Goal: Information Seeking & Learning: Learn about a topic

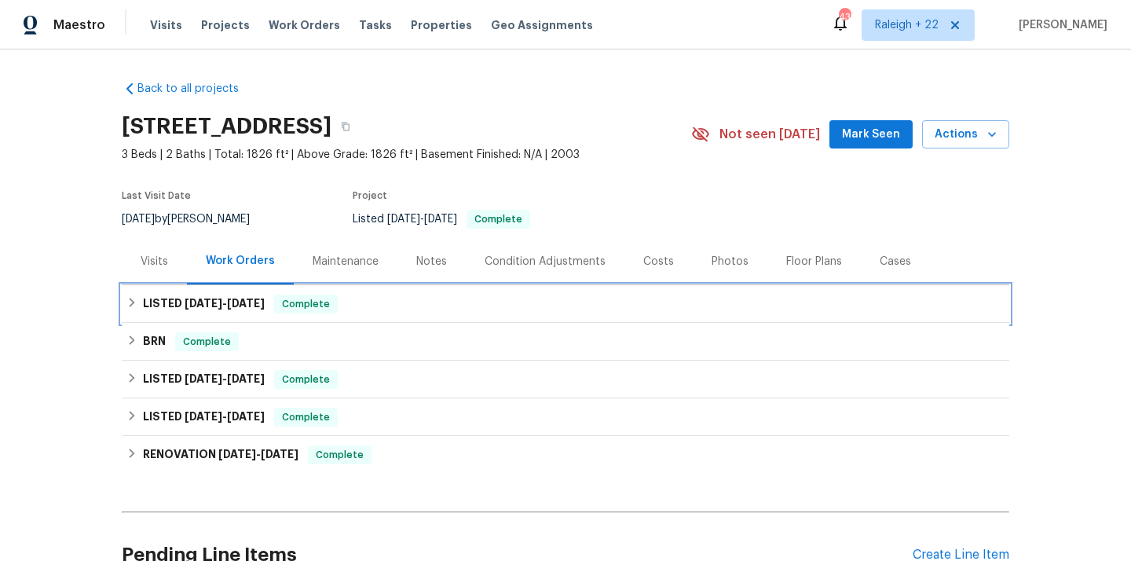
click at [134, 308] on div "LISTED [DATE] - [DATE] Complete" at bounding box center [565, 304] width 878 height 19
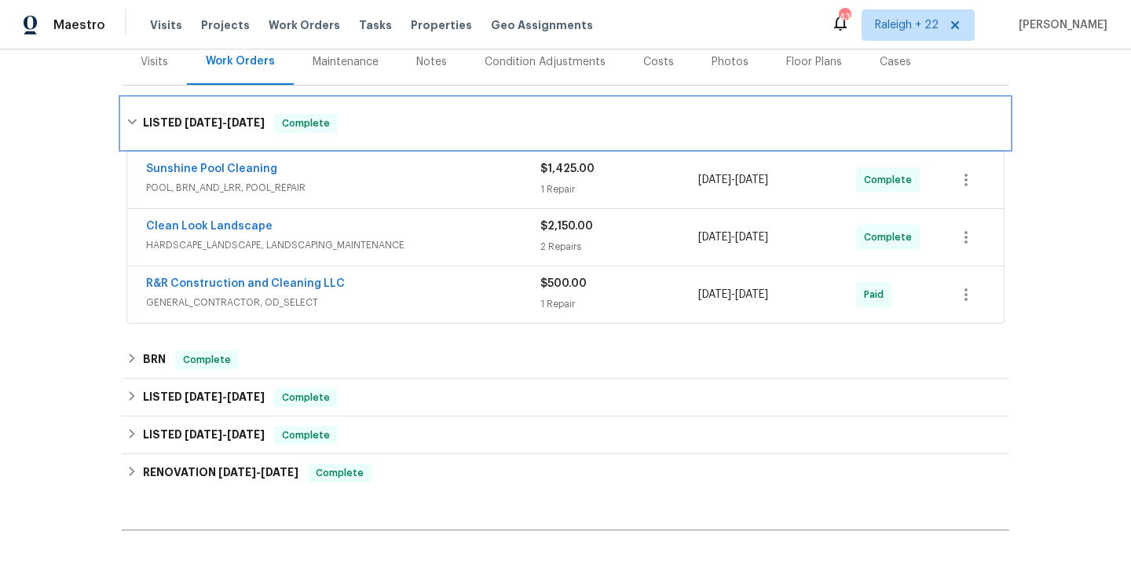
scroll to position [199, 0]
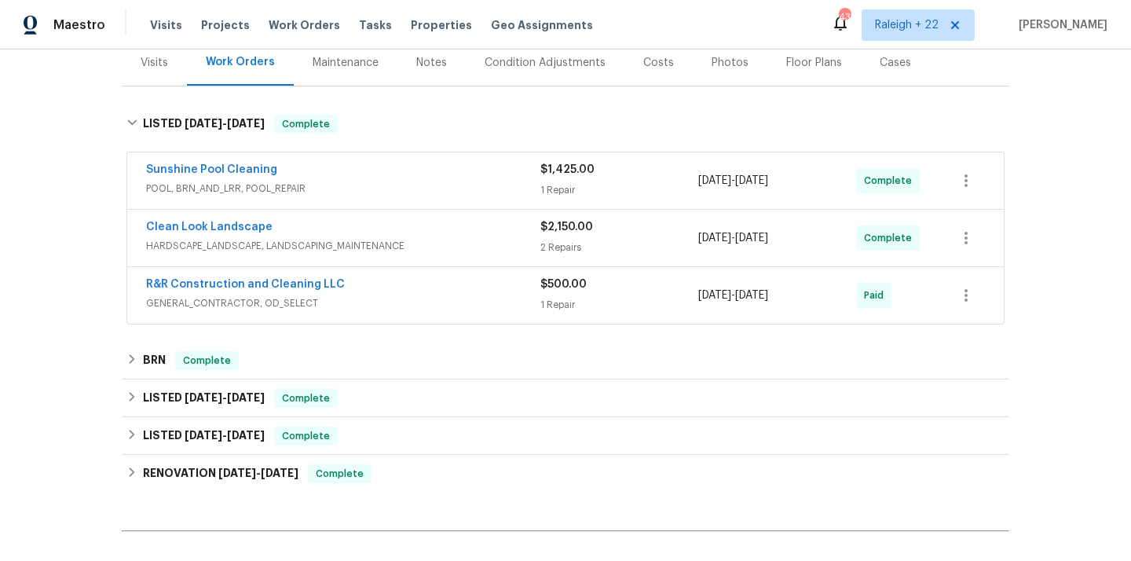
click at [679, 25] on div "Maestro Visits Projects Work Orders Tasks Properties Geo Assignments 435 [GEOGR…" at bounding box center [565, 24] width 1131 height 49
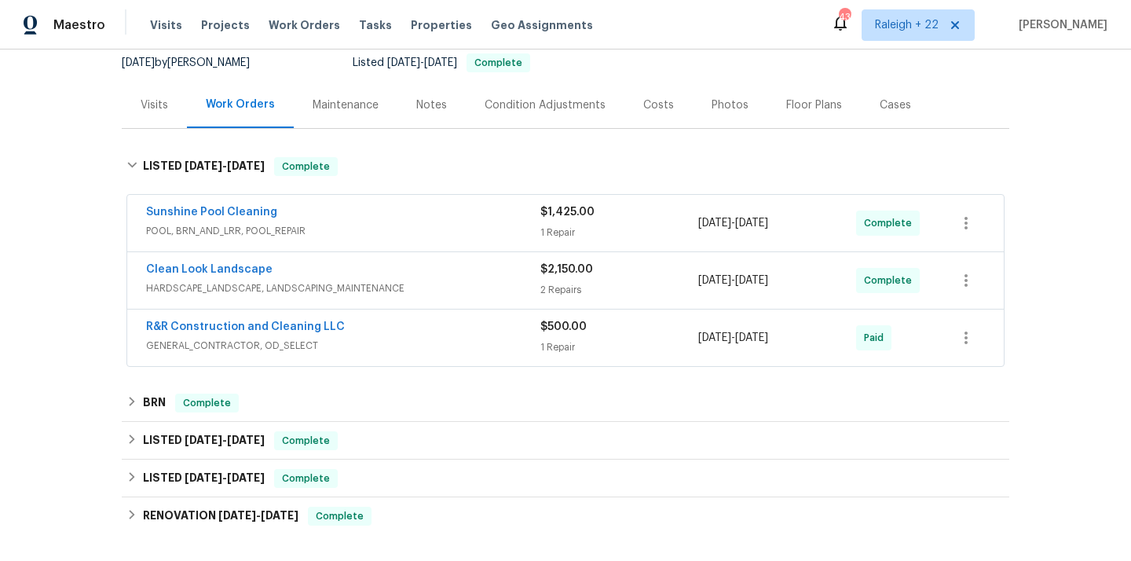
click at [255, 223] on span "POOL, BRN_AND_LRR, POOL_REPAIR" at bounding box center [343, 231] width 394 height 16
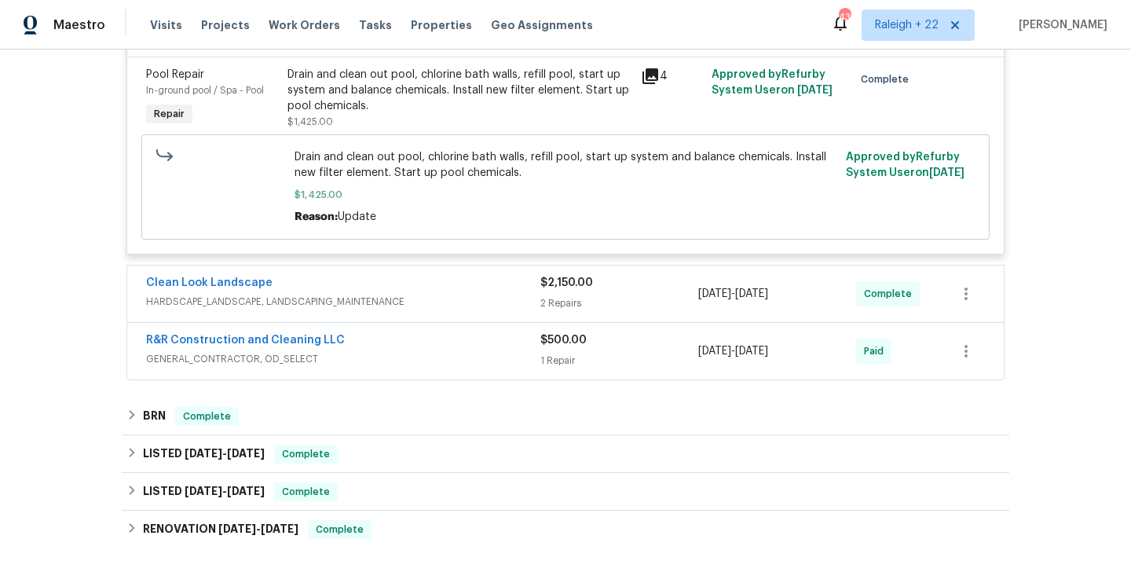
scroll to position [401, 0]
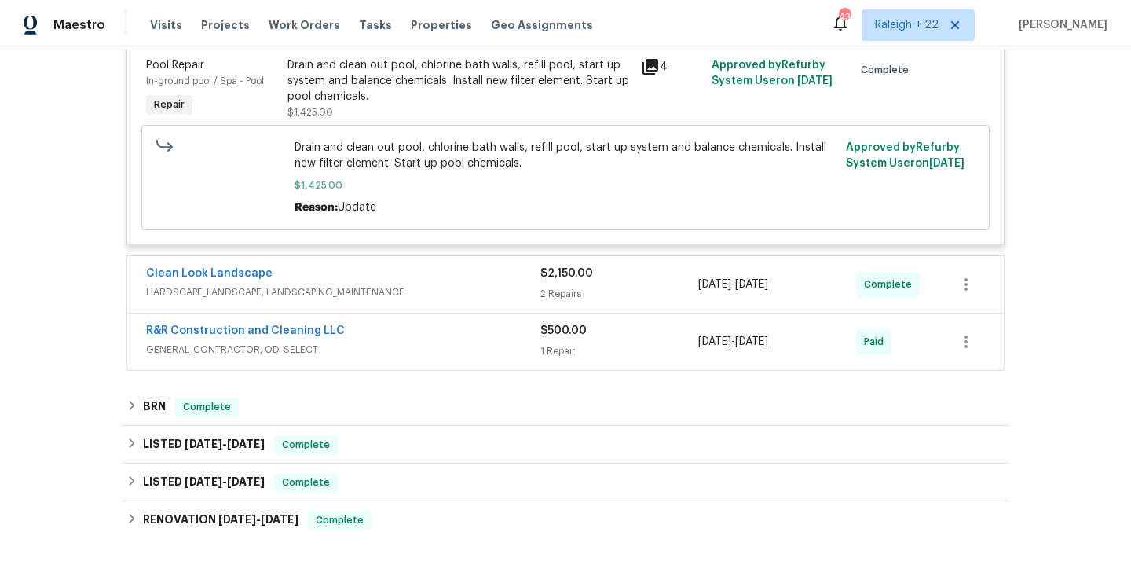
click at [320, 295] on span "HARDSCAPE_LANDSCAPE, LANDSCAPING_MAINTENANCE" at bounding box center [343, 292] width 394 height 16
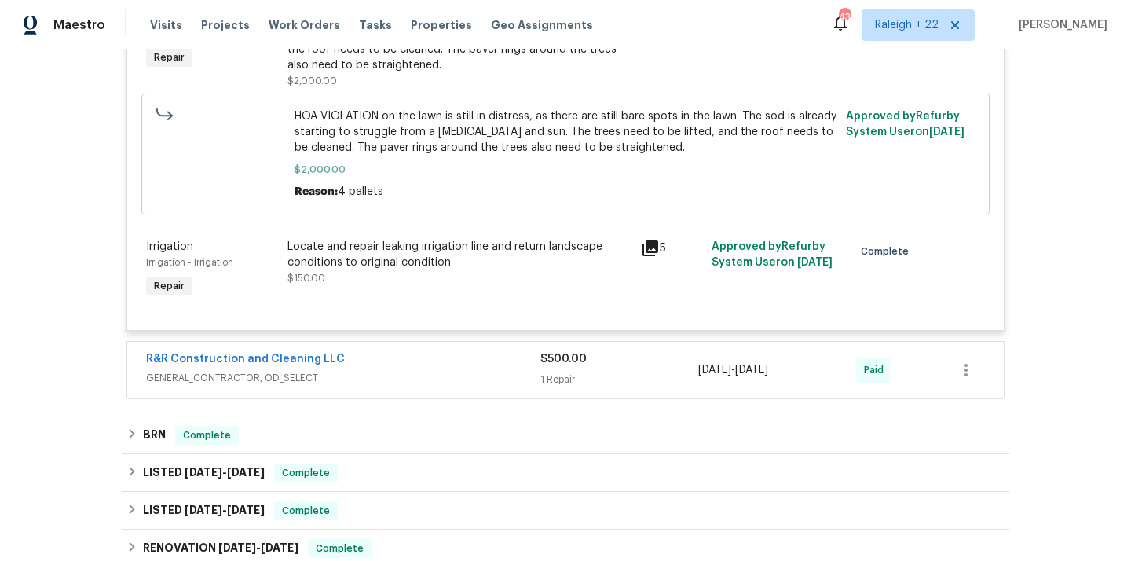
scroll to position [762, 0]
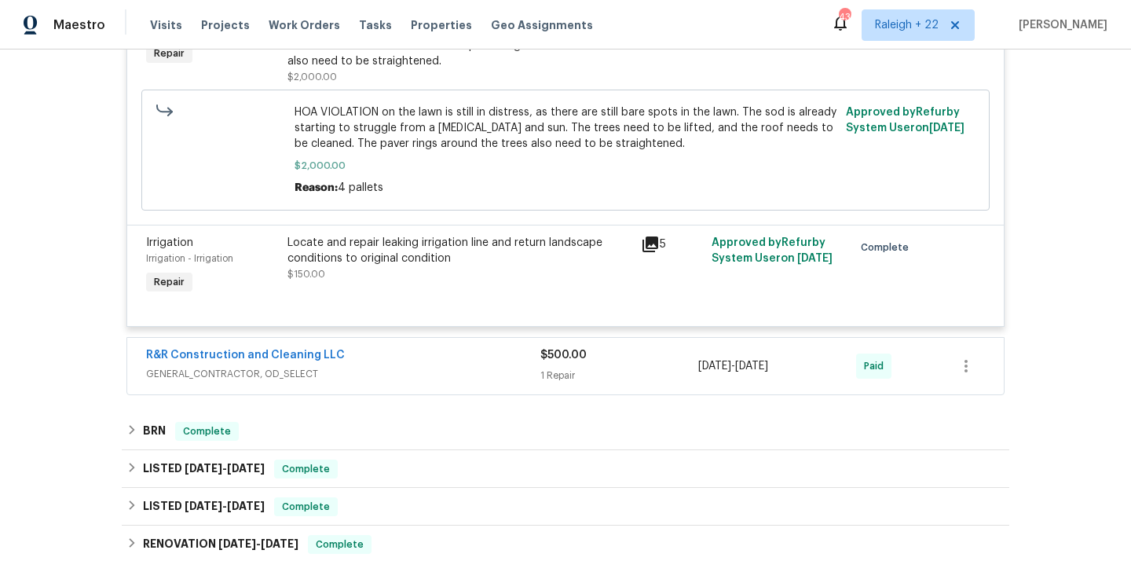
click at [257, 382] on span "GENERAL_CONTRACTOR, OD_SELECT" at bounding box center [343, 374] width 394 height 16
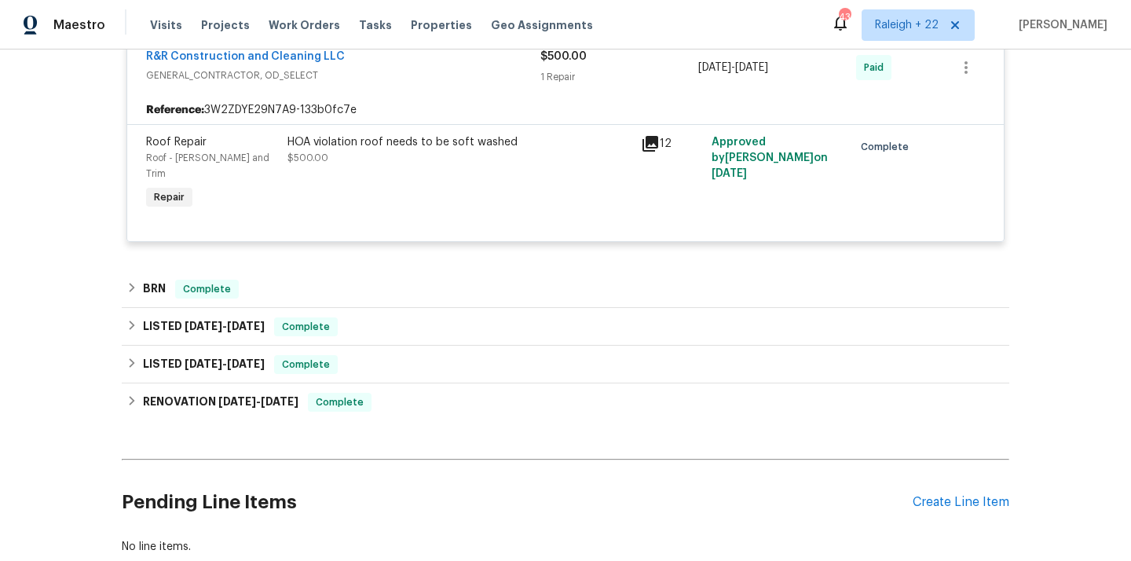
scroll to position [1090, 0]
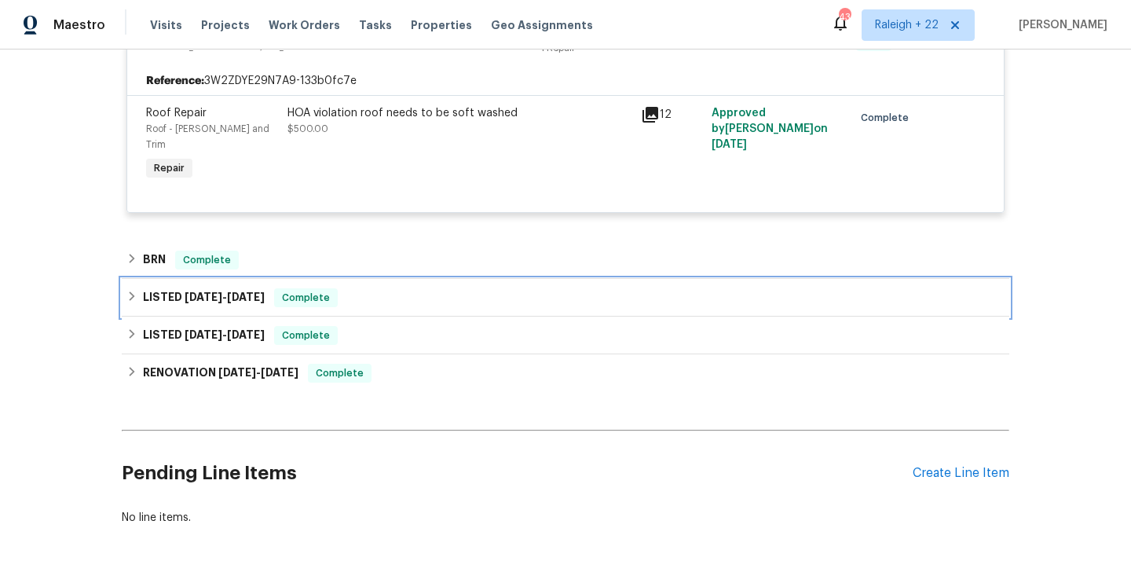
click at [134, 291] on icon at bounding box center [131, 296] width 11 height 11
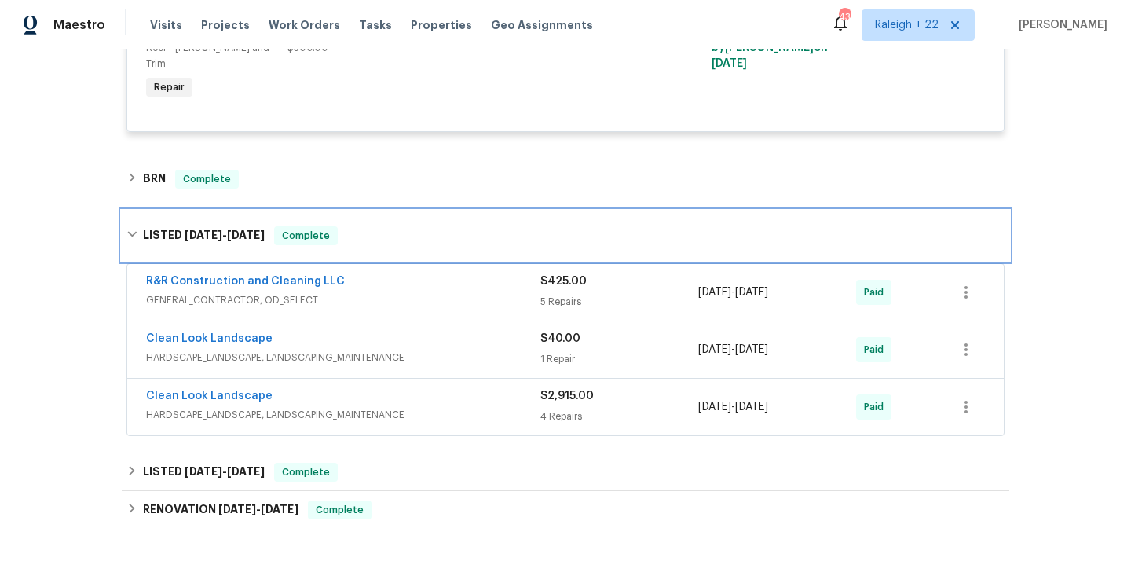
scroll to position [1210, 0]
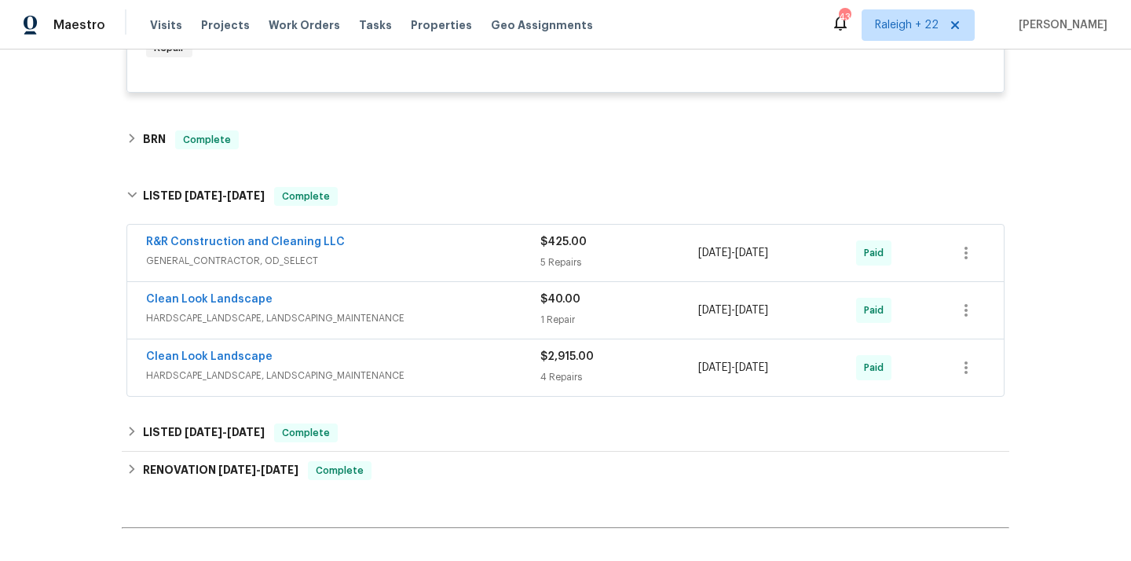
click at [251, 258] on div "R&R Construction and Cleaning LLC GENERAL_CONTRACTOR, OD_SELECT" at bounding box center [343, 253] width 394 height 38
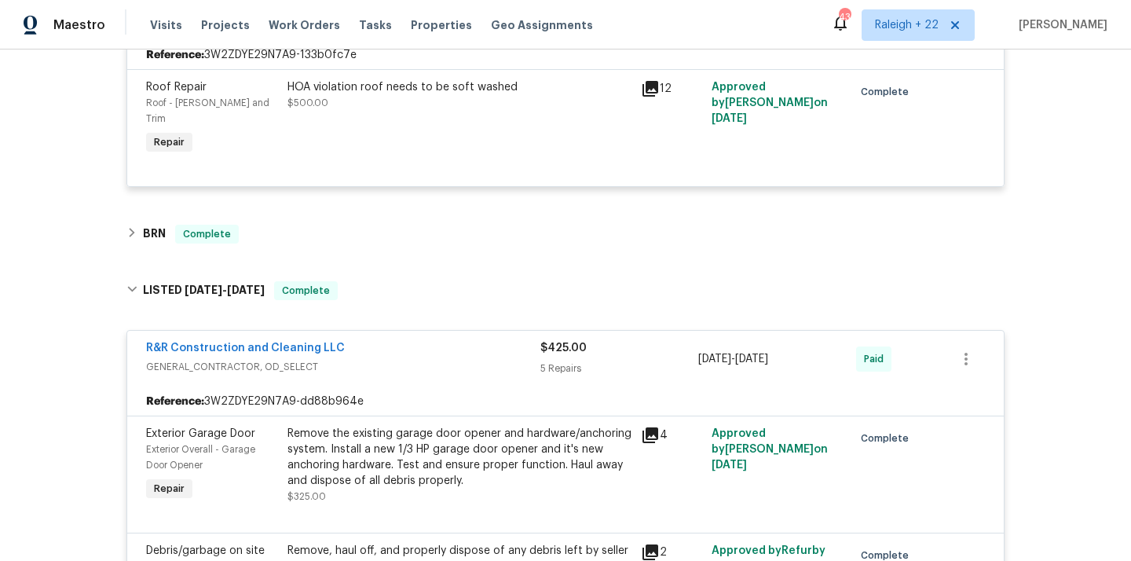
scroll to position [942, 0]
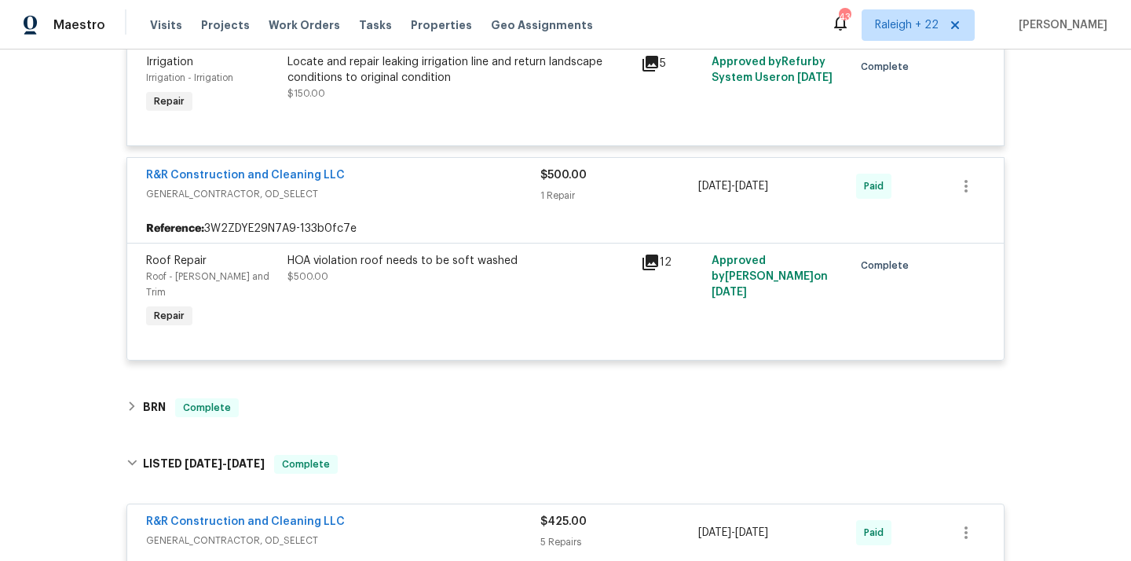
click at [445, 272] on div "HOA violation roof needs to be soft washed $500.00" at bounding box center [459, 268] width 344 height 31
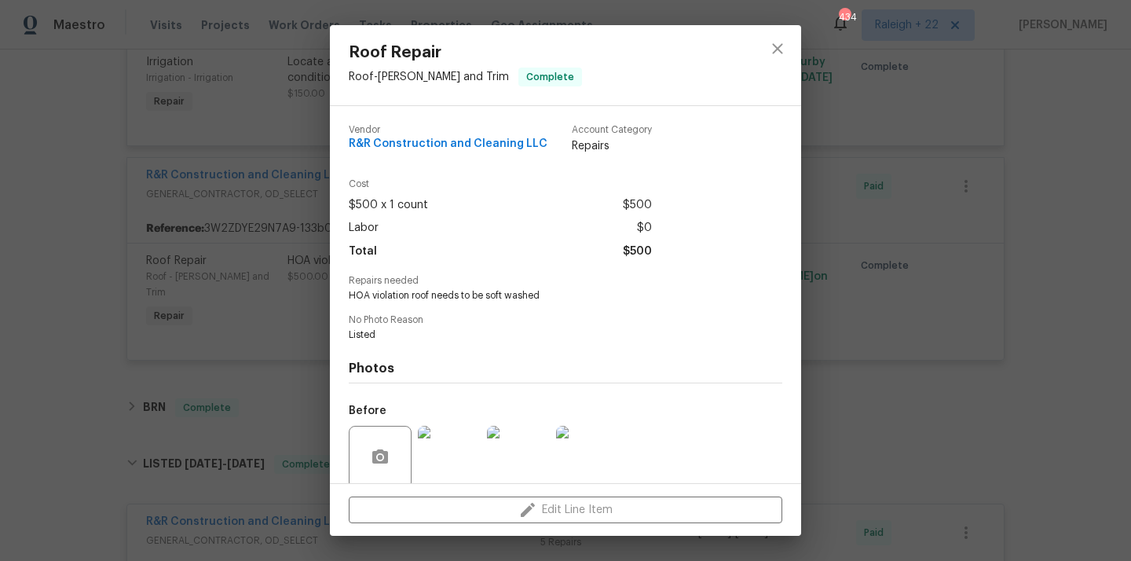
scroll to position [123, 0]
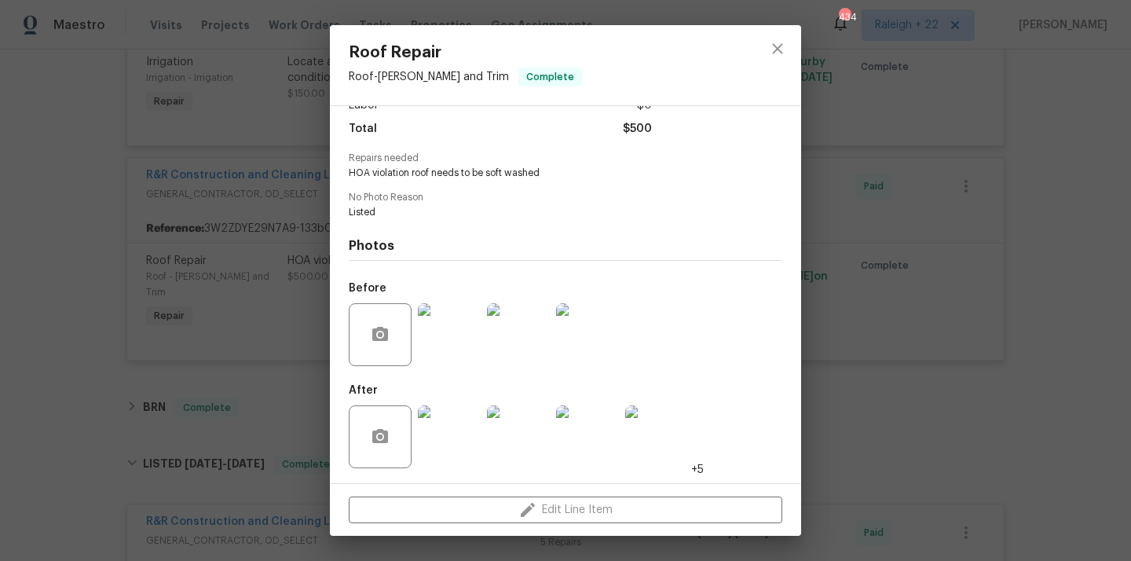
click at [449, 425] on img at bounding box center [449, 436] width 63 height 63
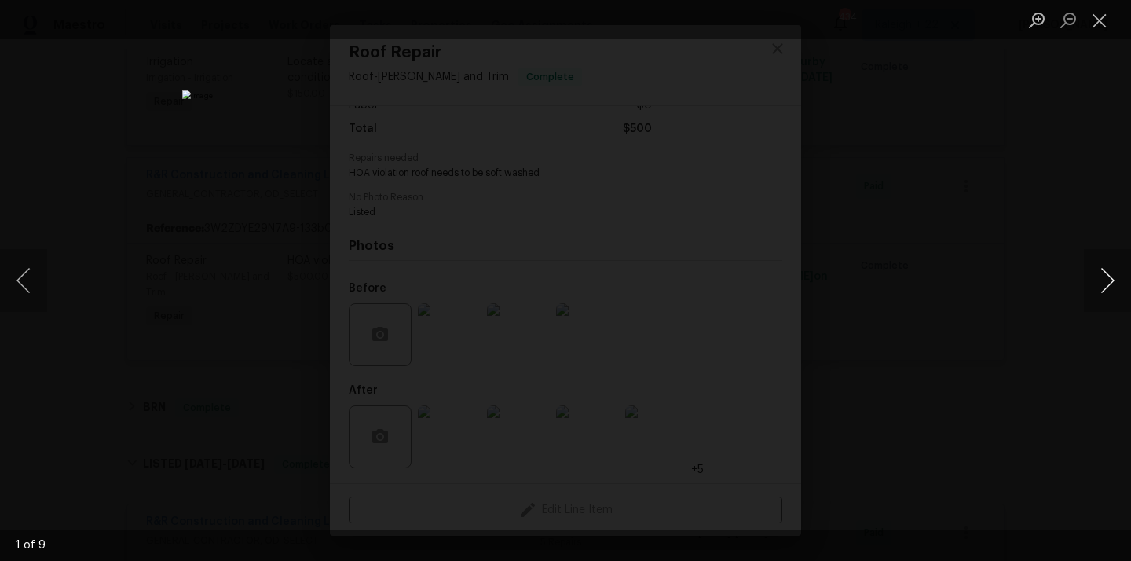
click at [1103, 284] on button "Next image" at bounding box center [1107, 280] width 47 height 63
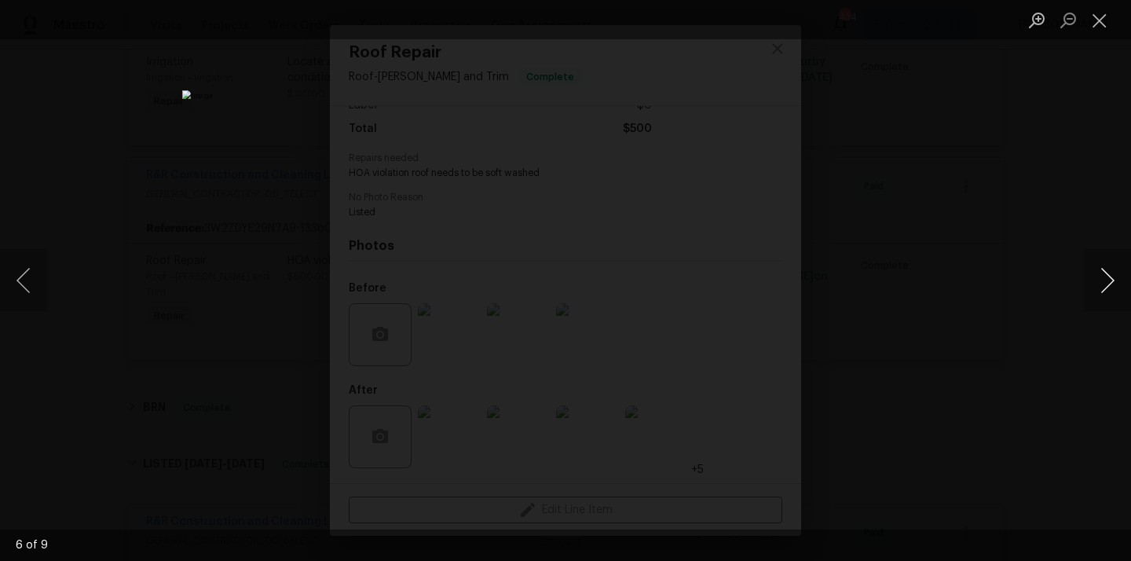
click at [1103, 284] on button "Next image" at bounding box center [1107, 280] width 47 height 63
click at [1112, 288] on button "Next image" at bounding box center [1107, 280] width 47 height 63
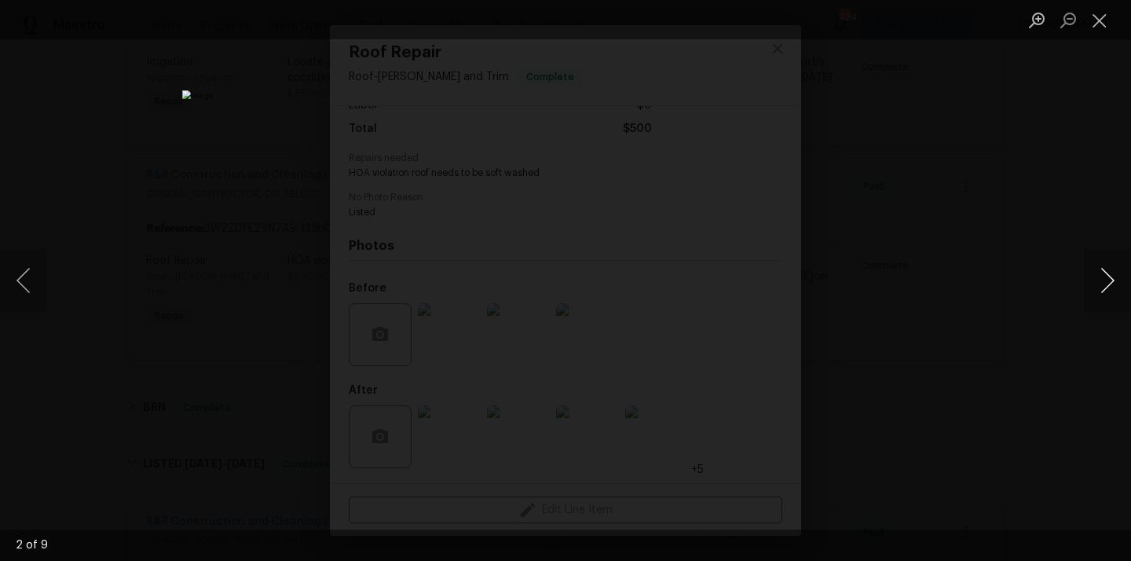
click at [1100, 272] on button "Next image" at bounding box center [1107, 280] width 47 height 63
click at [1091, 275] on button "Next image" at bounding box center [1107, 280] width 47 height 63
click at [1111, 284] on button "Next image" at bounding box center [1107, 280] width 47 height 63
click at [1101, 276] on button "Next image" at bounding box center [1107, 280] width 47 height 63
click at [1111, 296] on button "Next image" at bounding box center [1107, 280] width 47 height 63
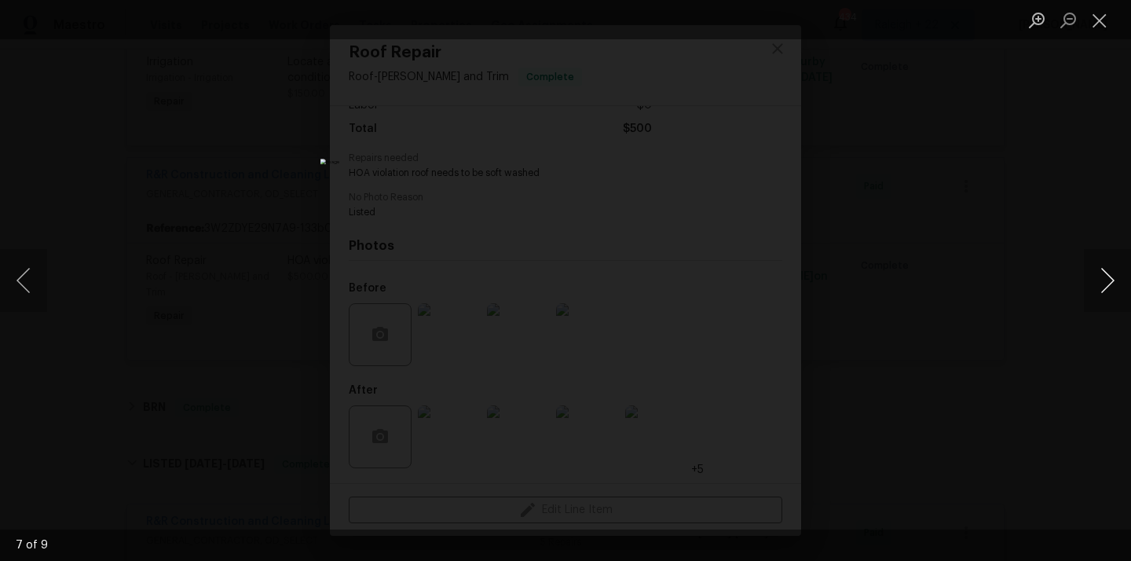
click at [1111, 296] on button "Next image" at bounding box center [1107, 280] width 47 height 63
click at [17, 277] on button "Previous image" at bounding box center [23, 280] width 47 height 63
click at [1115, 274] on button "Next image" at bounding box center [1107, 280] width 47 height 63
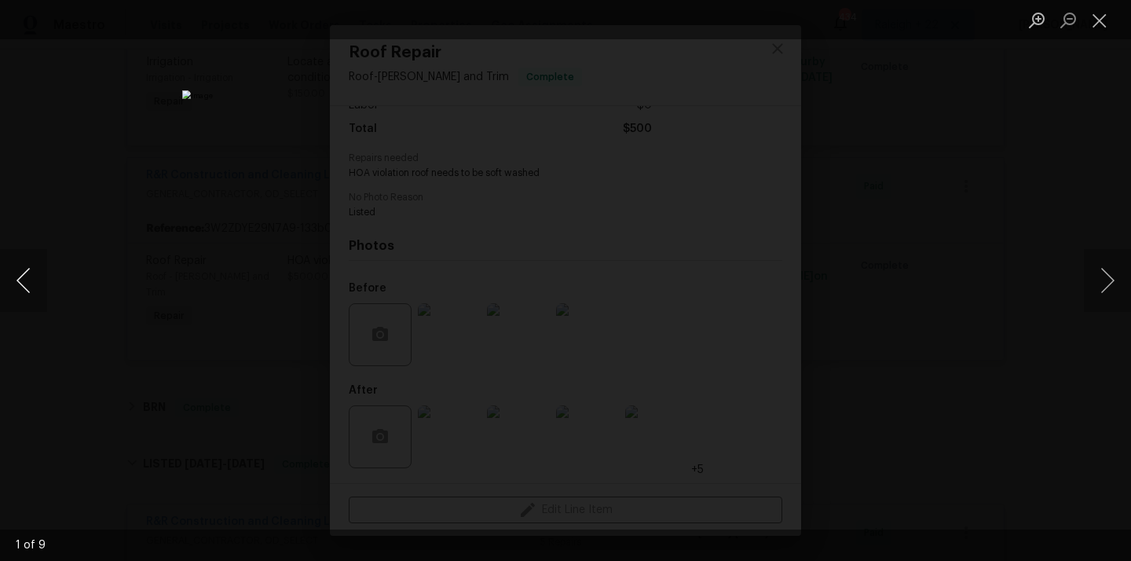
click at [25, 276] on button "Previous image" at bounding box center [23, 280] width 47 height 63
click at [1098, 17] on button "Close lightbox" at bounding box center [1099, 19] width 31 height 27
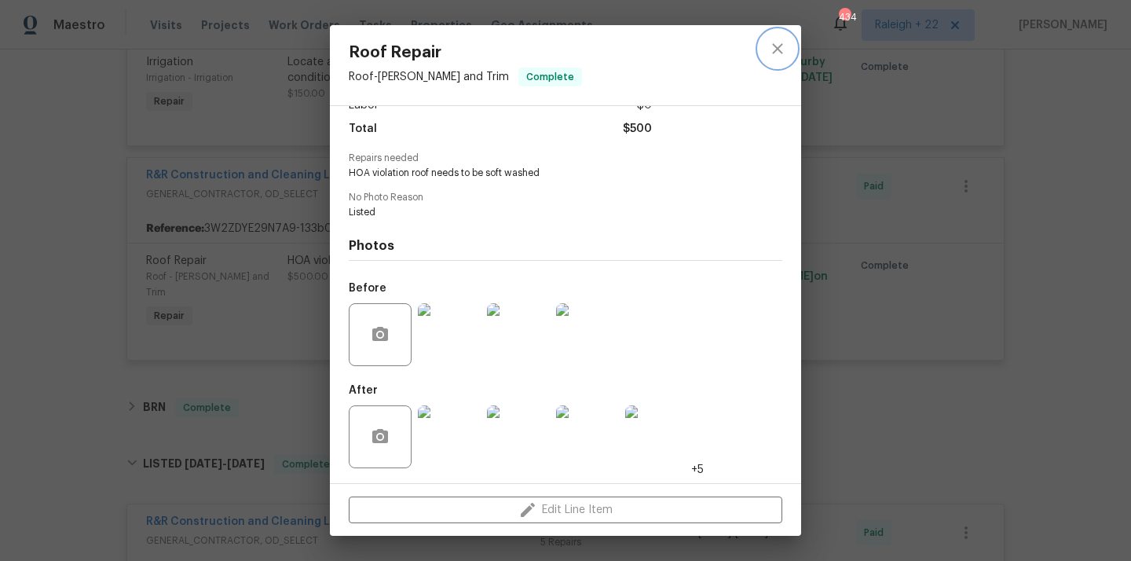
click at [778, 44] on icon "close" at bounding box center [777, 48] width 19 height 19
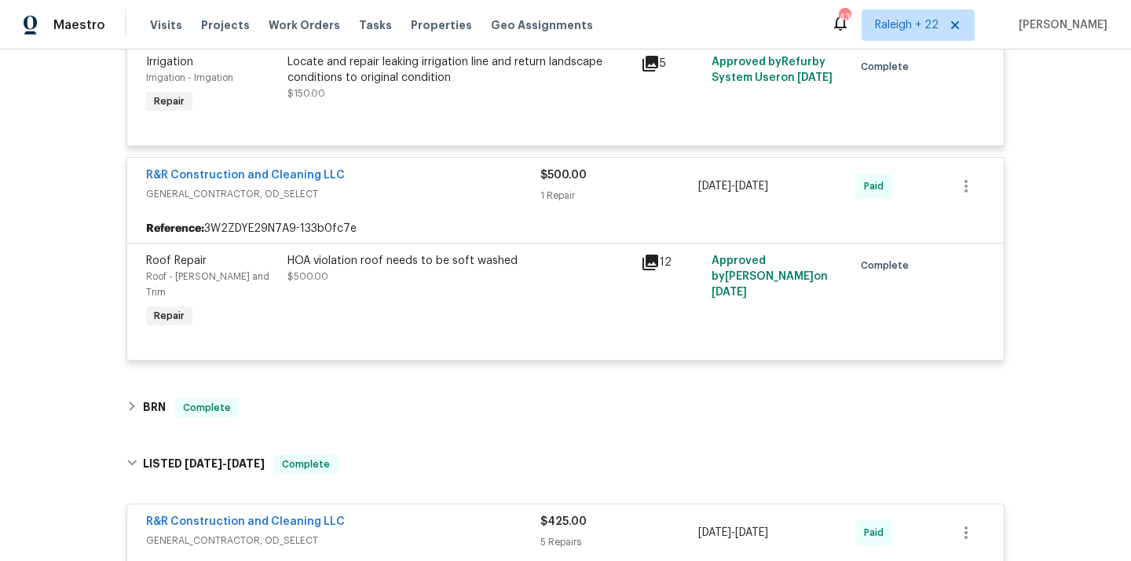
scroll to position [0, 0]
